Goal: Task Accomplishment & Management: Manage account settings

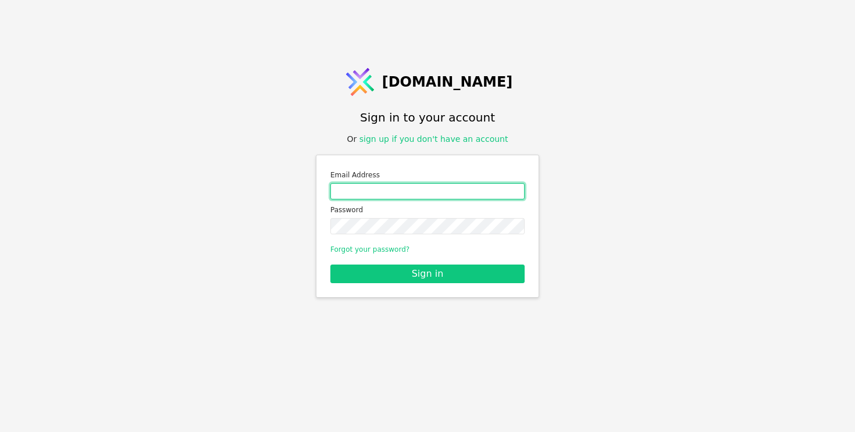
click at [413, 192] on input "Email address" at bounding box center [427, 191] width 194 height 16
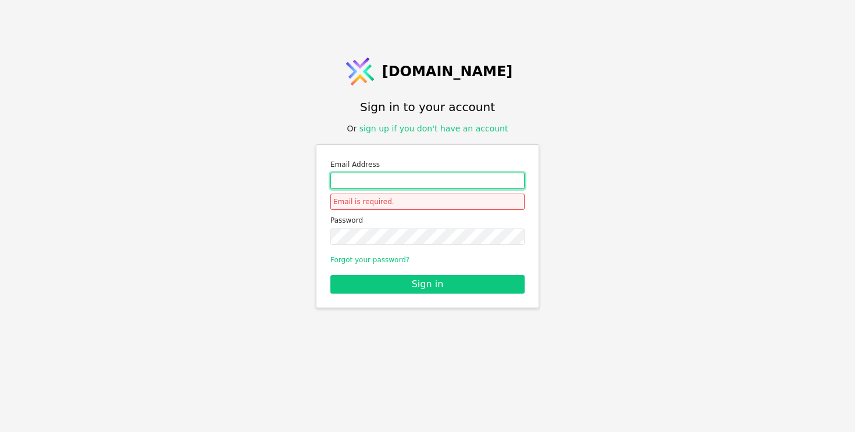
type input "[PERSON_NAME][EMAIL_ADDRESS][DOMAIN_NAME]"
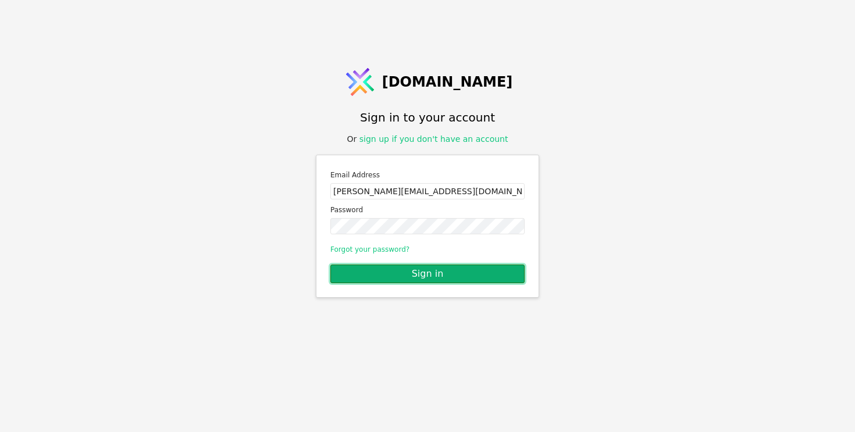
click at [434, 278] on button "Sign in" at bounding box center [427, 274] width 194 height 19
